Goal: Navigation & Orientation: Find specific page/section

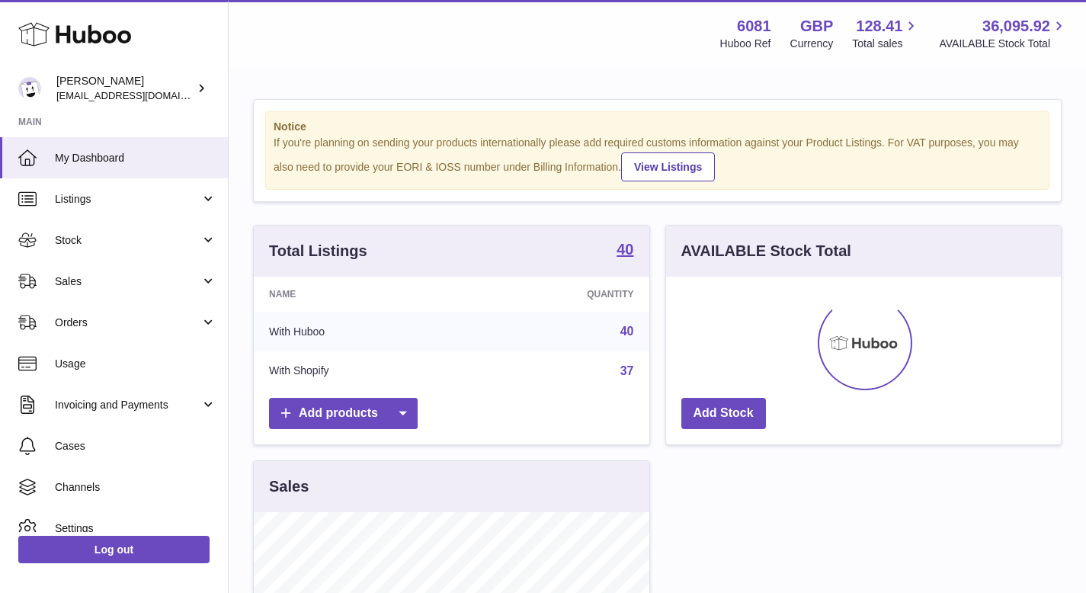
scroll to position [238, 395]
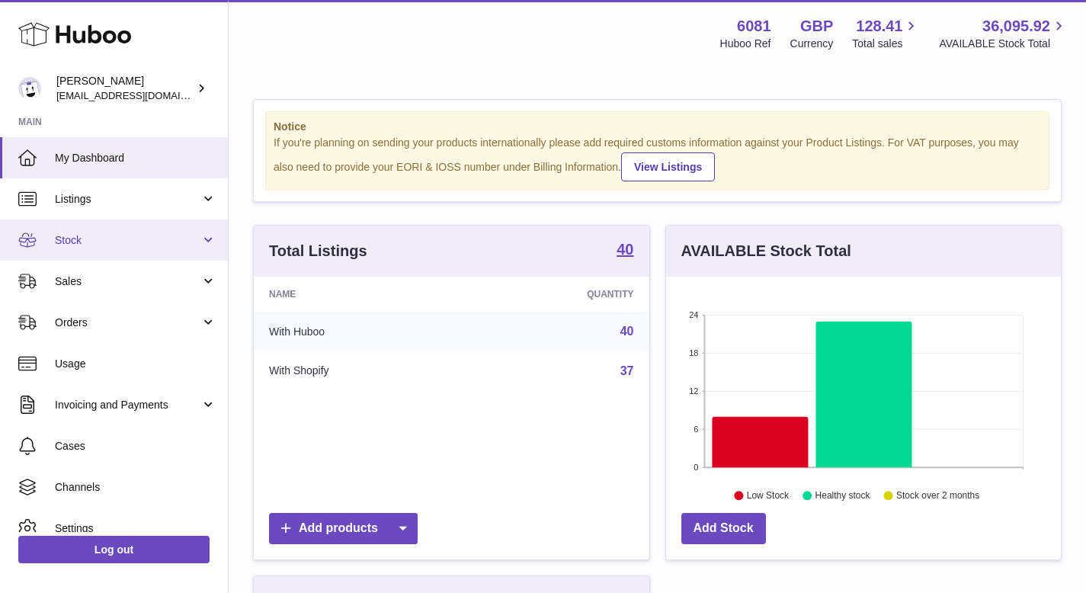
click at [127, 247] on span "Stock" at bounding box center [128, 240] width 146 height 14
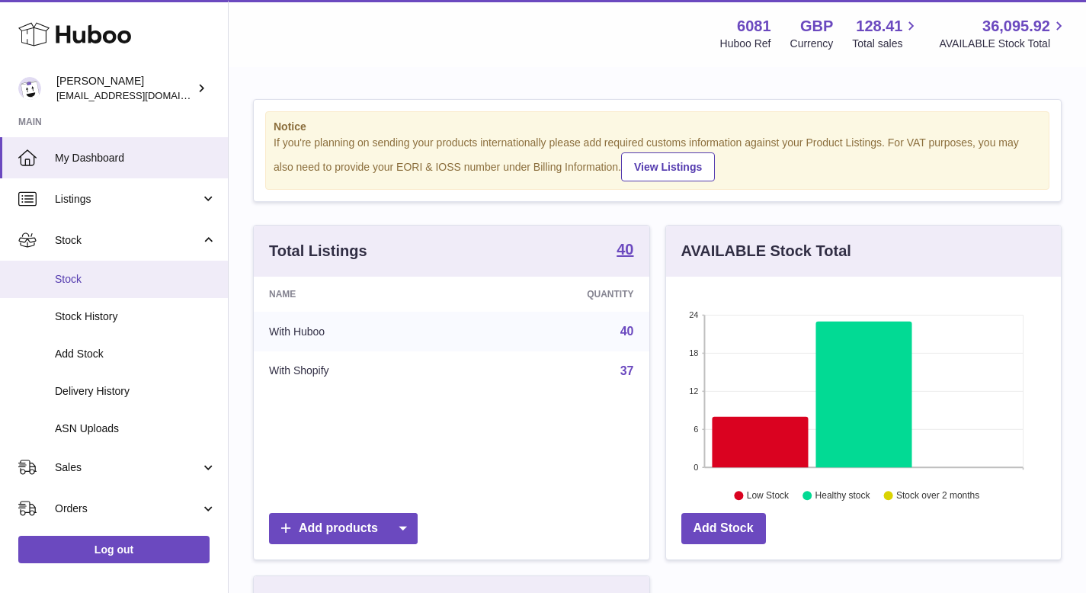
click at [111, 280] on span "Stock" at bounding box center [136, 279] width 162 height 14
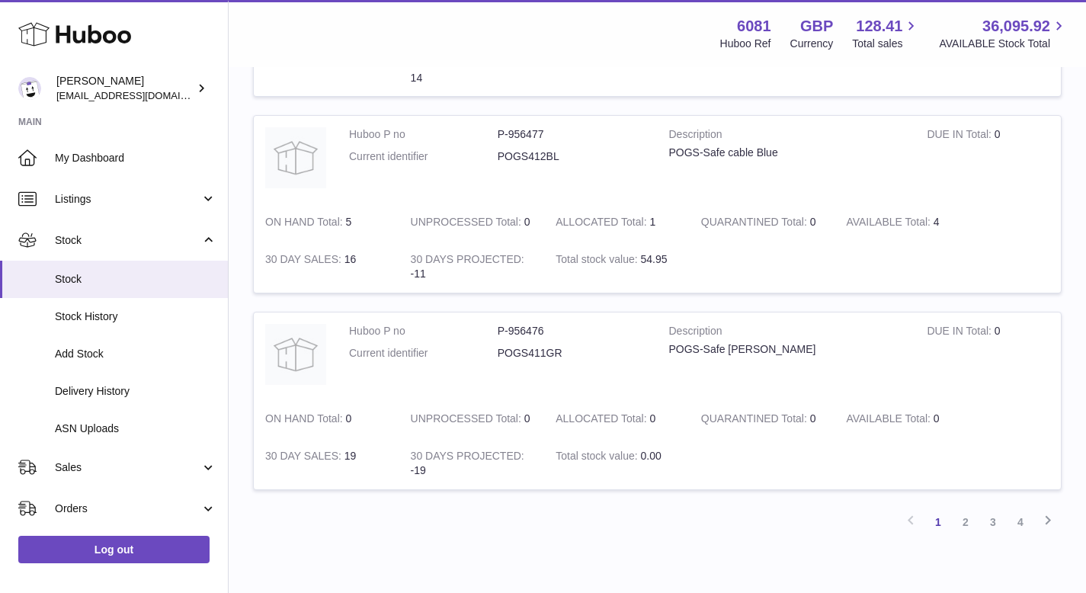
scroll to position [1731, 0]
click at [965, 519] on link "2" at bounding box center [965, 518] width 27 height 27
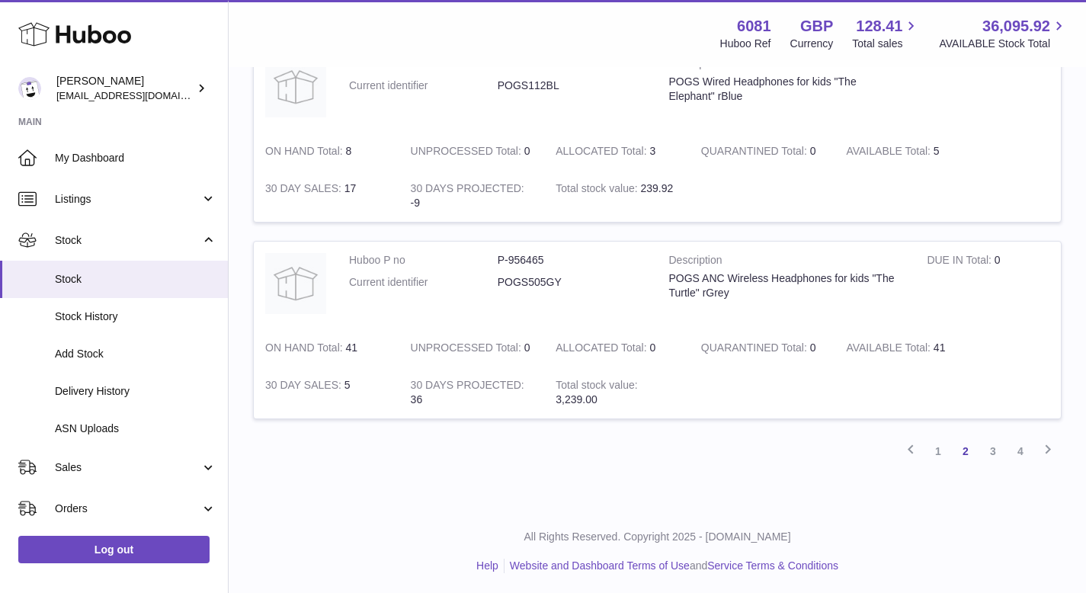
scroll to position [1803, 0]
click at [1000, 447] on link "3" at bounding box center [992, 447] width 27 height 27
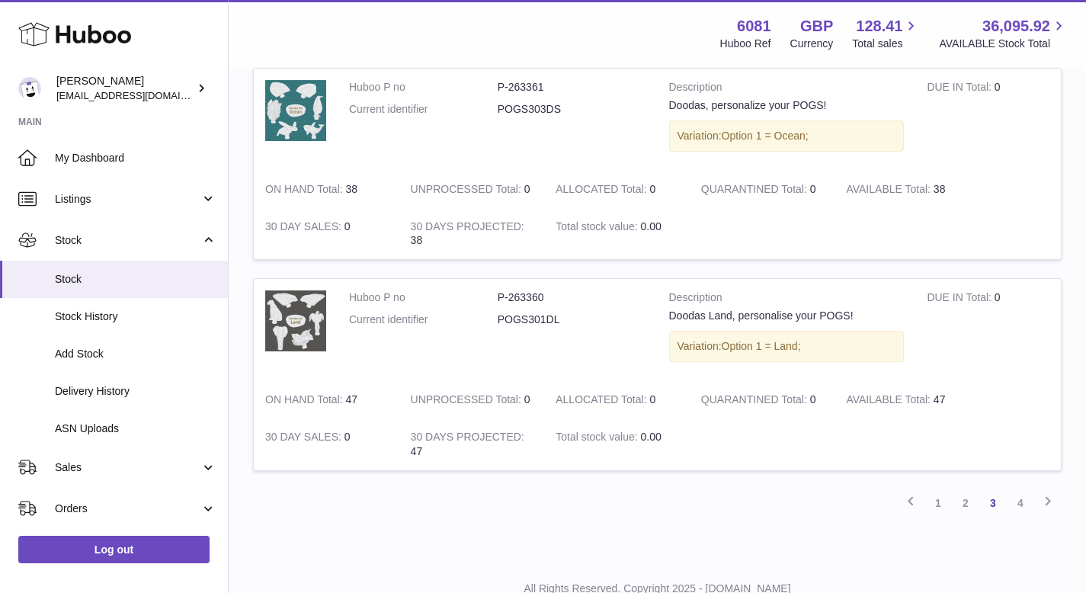
scroll to position [1860, 0]
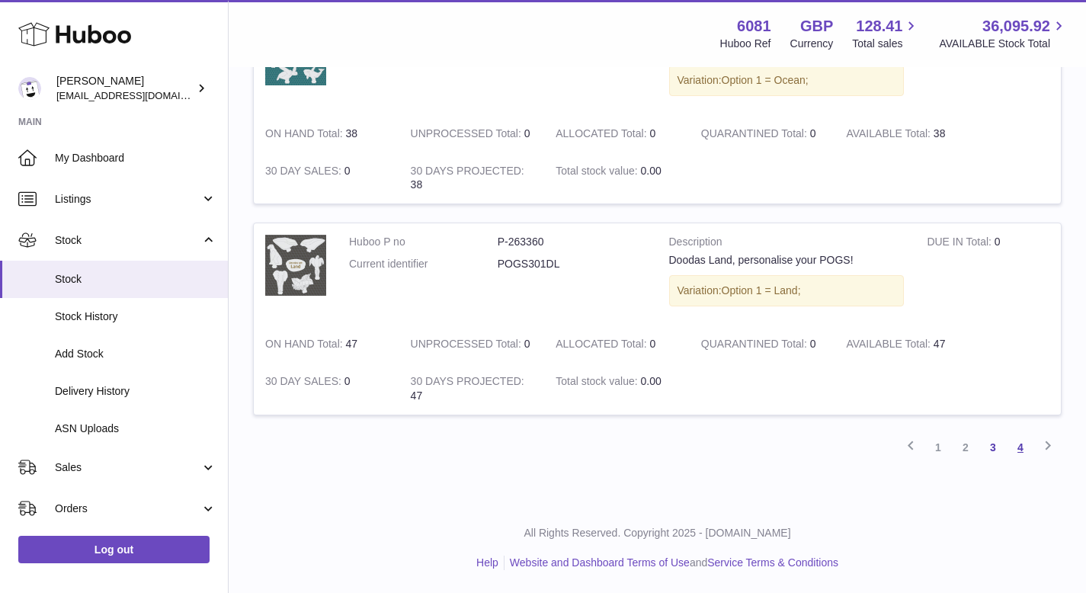
click at [1018, 447] on link "4" at bounding box center [1020, 447] width 27 height 27
